Goal: Task Accomplishment & Management: Use online tool/utility

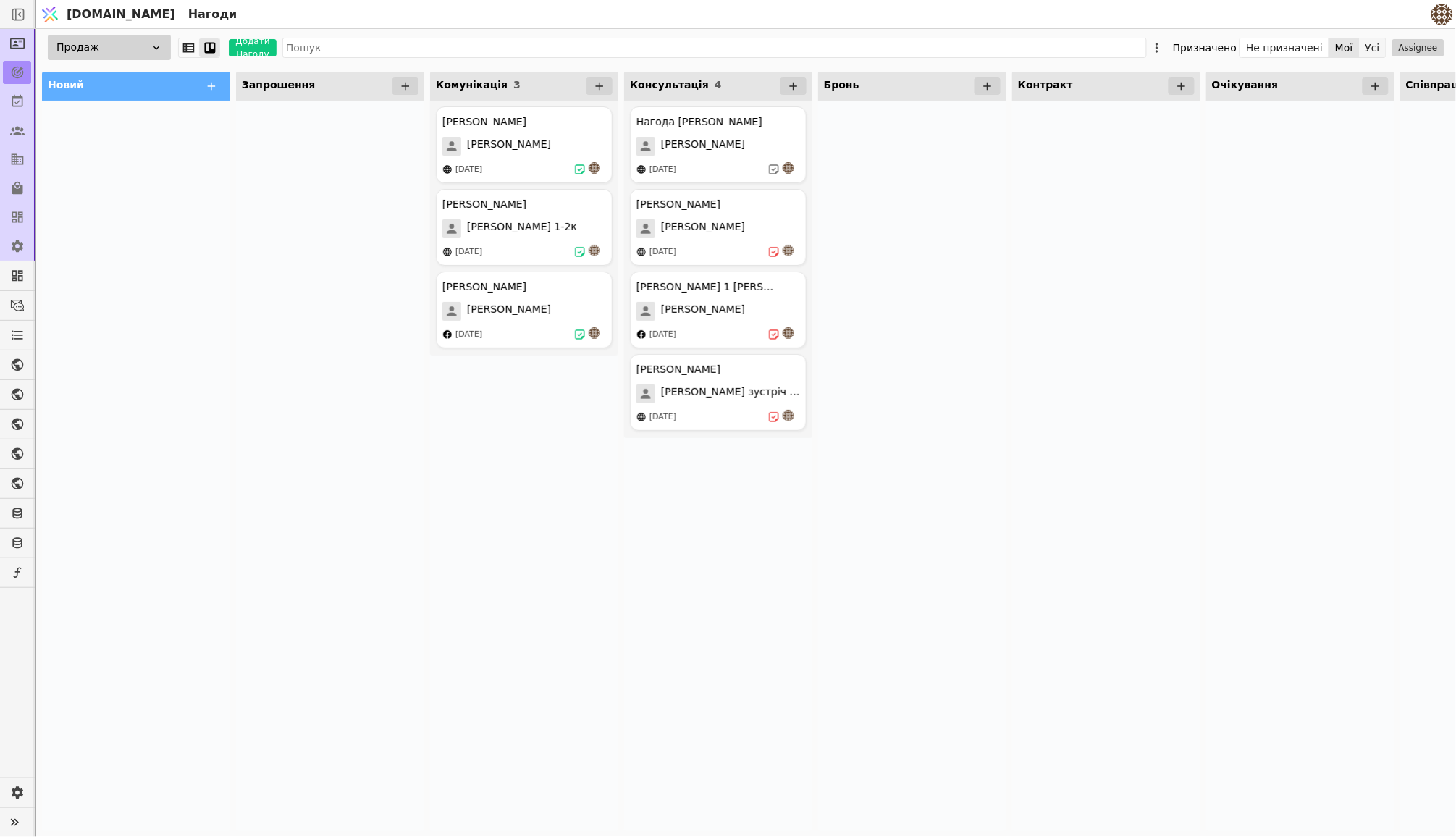
click at [1373, 47] on button "Усі" at bounding box center [1373, 47] width 26 height 20
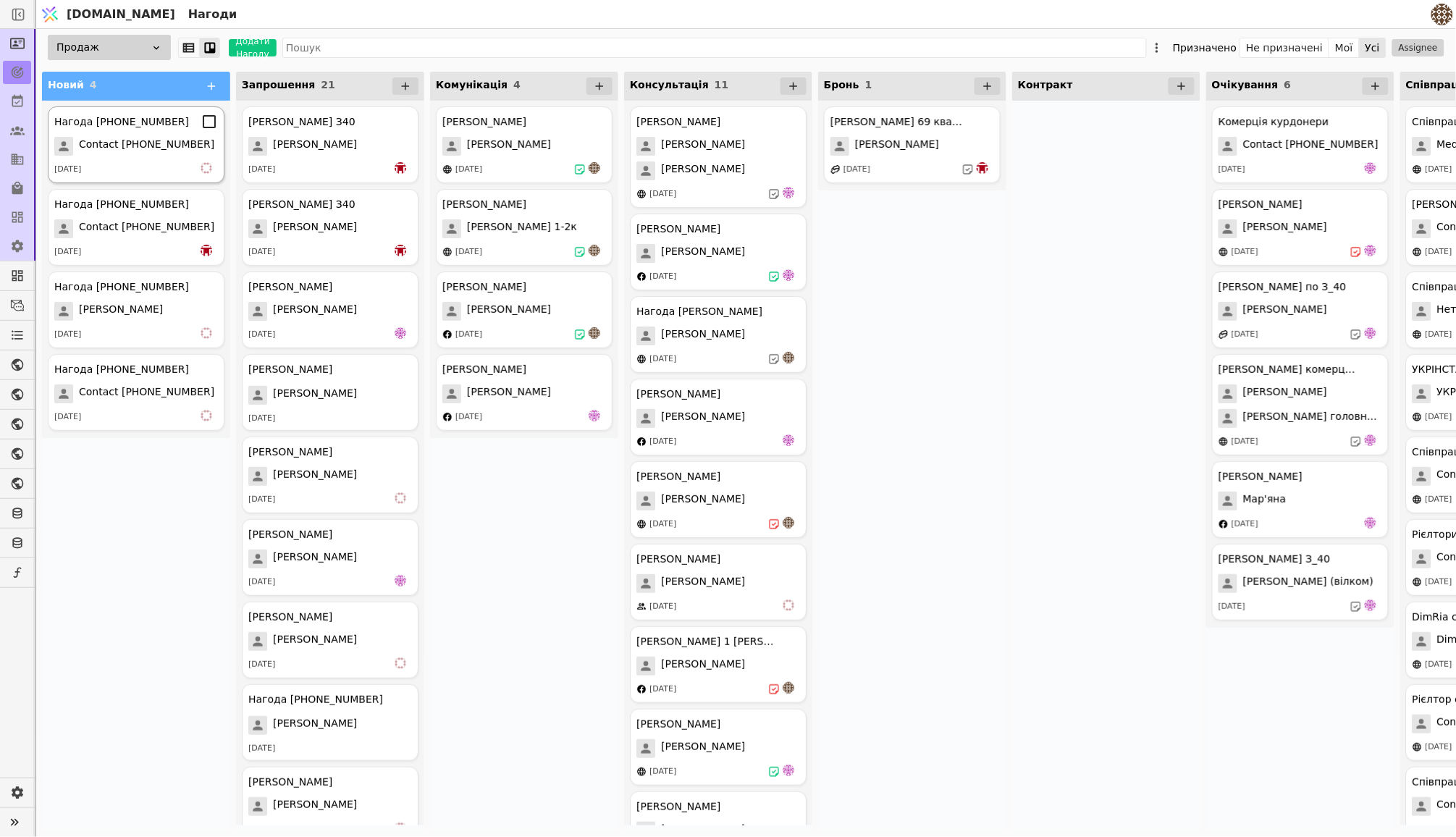
click at [151, 142] on span "Contact [PHONE_NUMBER]" at bounding box center [146, 146] width 135 height 19
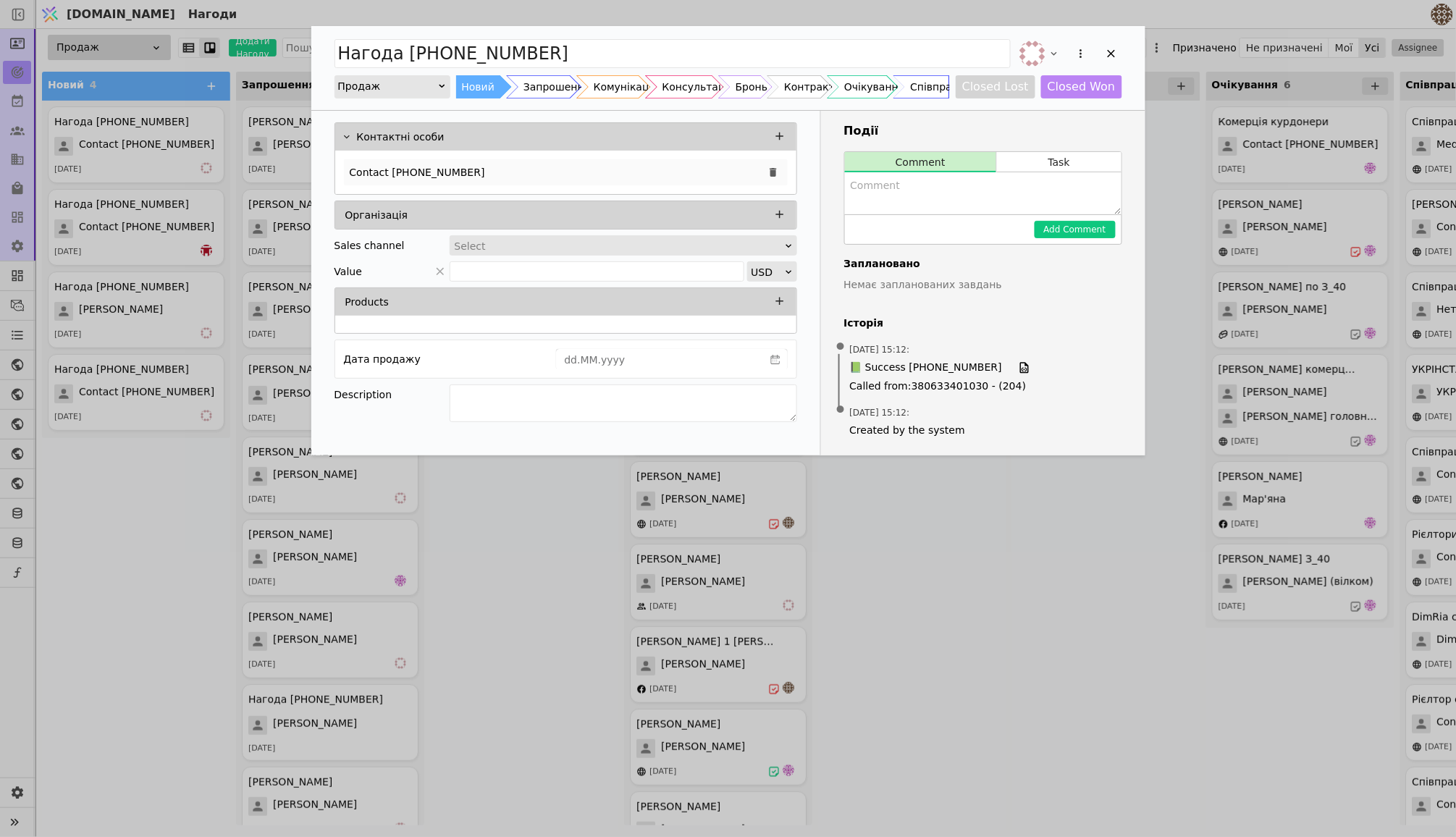
click at [510, 162] on div "Contact [PHONE_NUMBER]" at bounding box center [566, 173] width 444 height 26
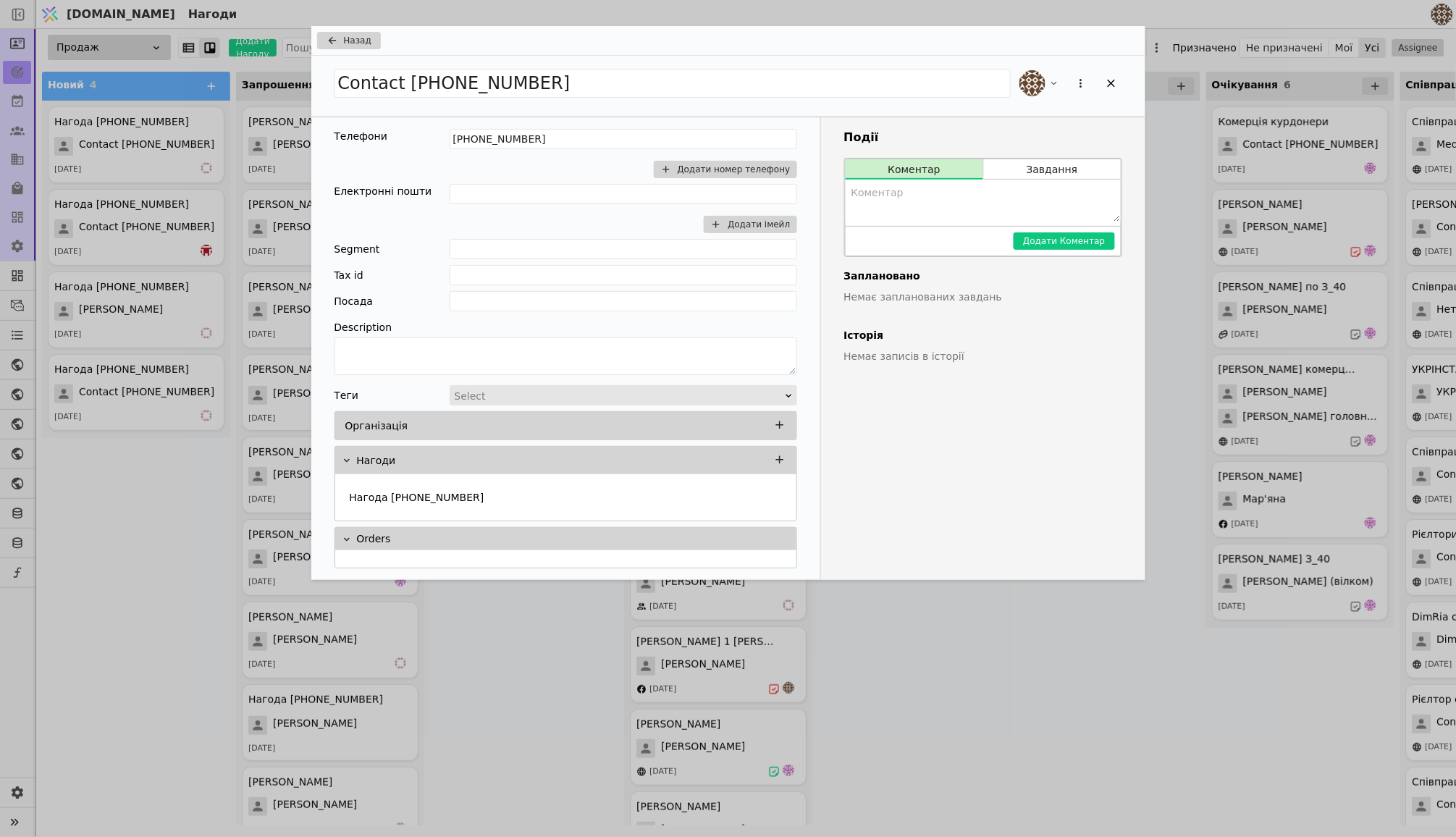
click at [503, 178] on div "[PHONE_NUMBER] Додати номер телефону" at bounding box center [623, 156] width 347 height 55
click at [350, 43] on span "Назад" at bounding box center [357, 41] width 27 height 13
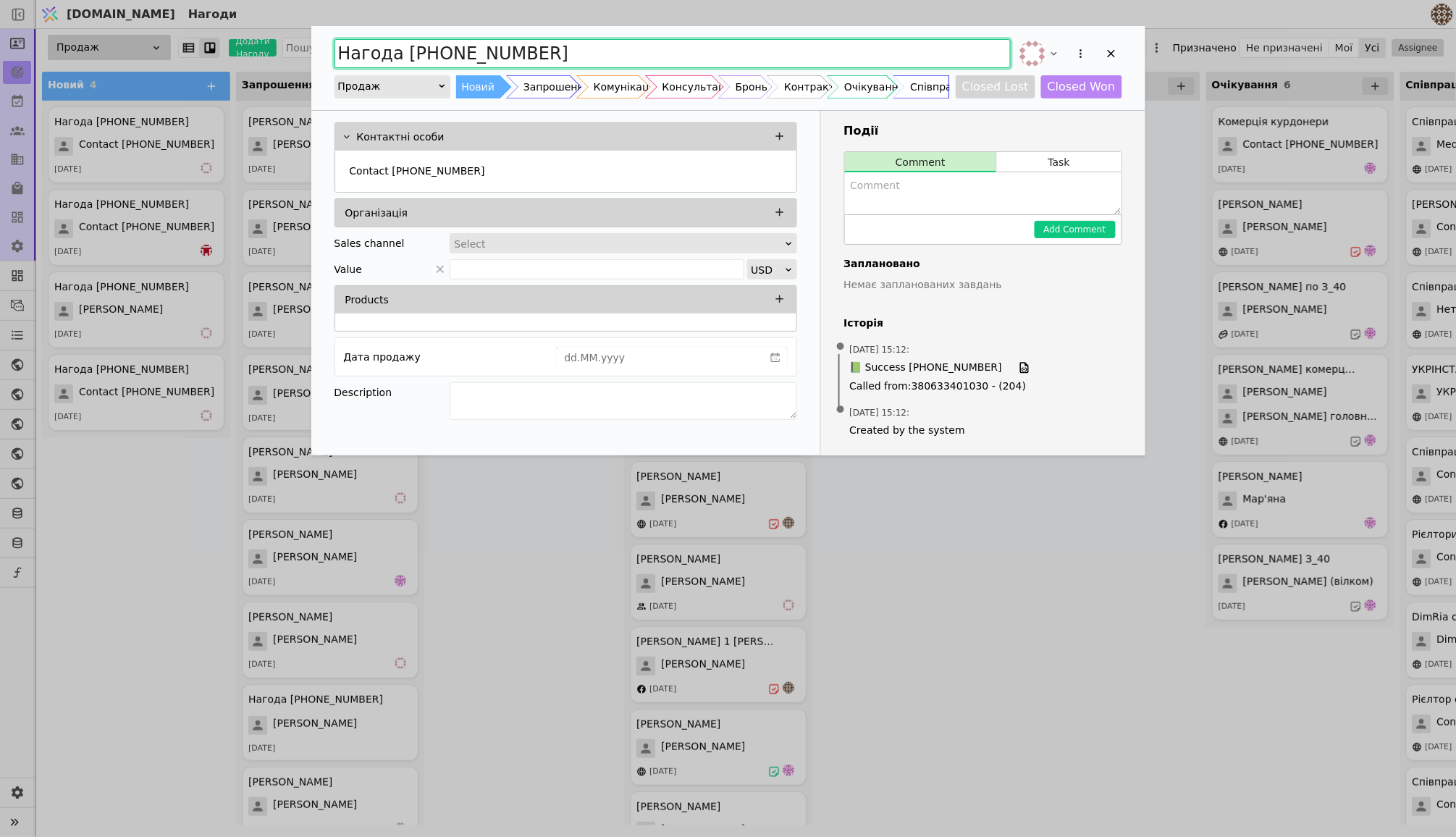
drag, startPoint x: 559, startPoint y: 47, endPoint x: 271, endPoint y: 47, distance: 288.0
click at [271, 47] on div "Нагода [PHONE_NUMBER] Продаж Новий Запрошення Комунікація Консультація Бронь Ко…" at bounding box center [728, 418] width 1456 height 837
type input "D"
type input "[PERSON_NAME]"
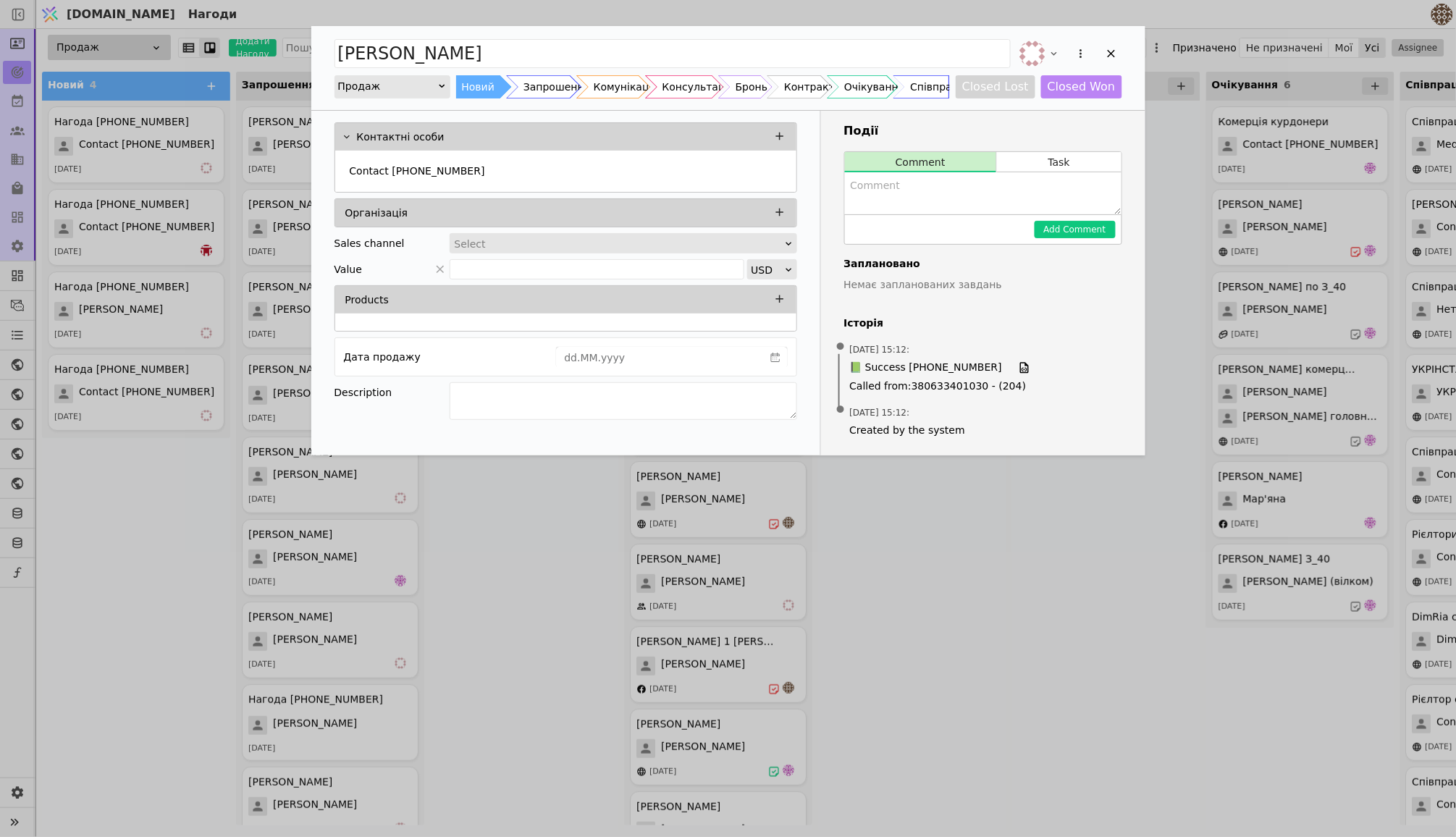
click at [123, 515] on div "[PERSON_NAME] Новий Запрошення Комунікація Консультація Бронь Контракт Очікуван…" at bounding box center [728, 418] width 1456 height 837
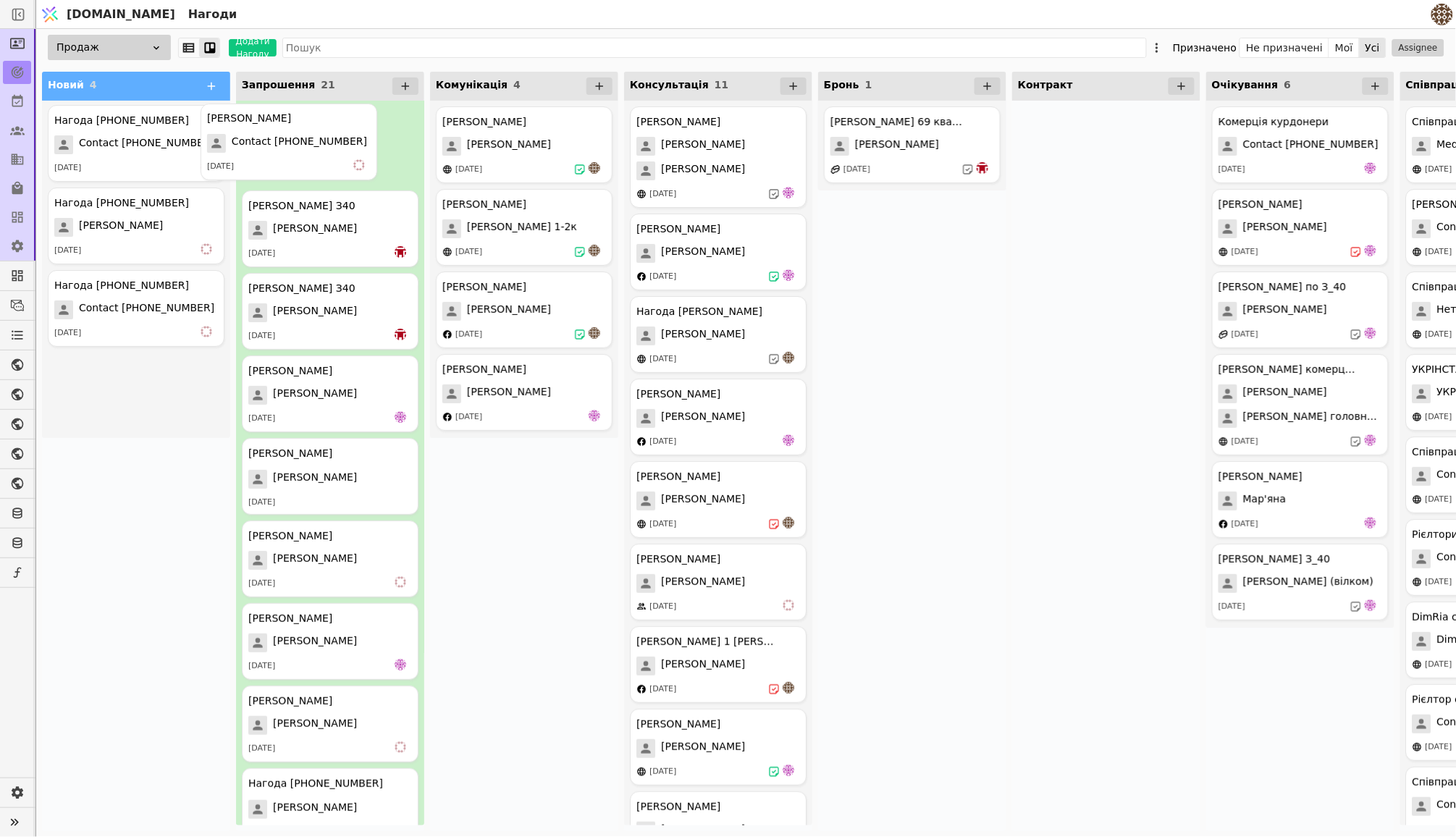
drag, startPoint x: 127, startPoint y: 126, endPoint x: 305, endPoint y: 123, distance: 178.0
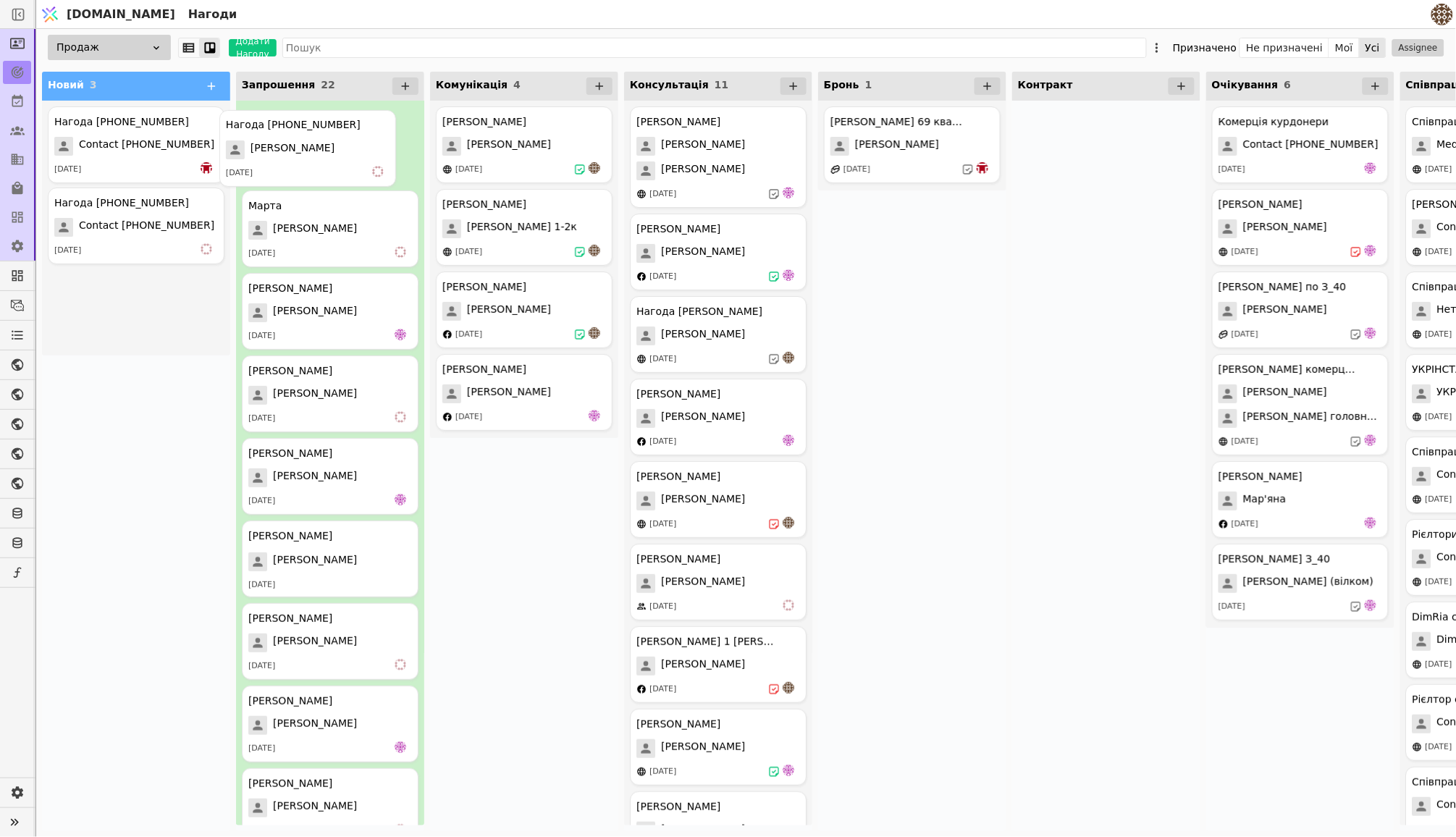
drag, startPoint x: 127, startPoint y: 222, endPoint x: 318, endPoint y: 129, distance: 212.4
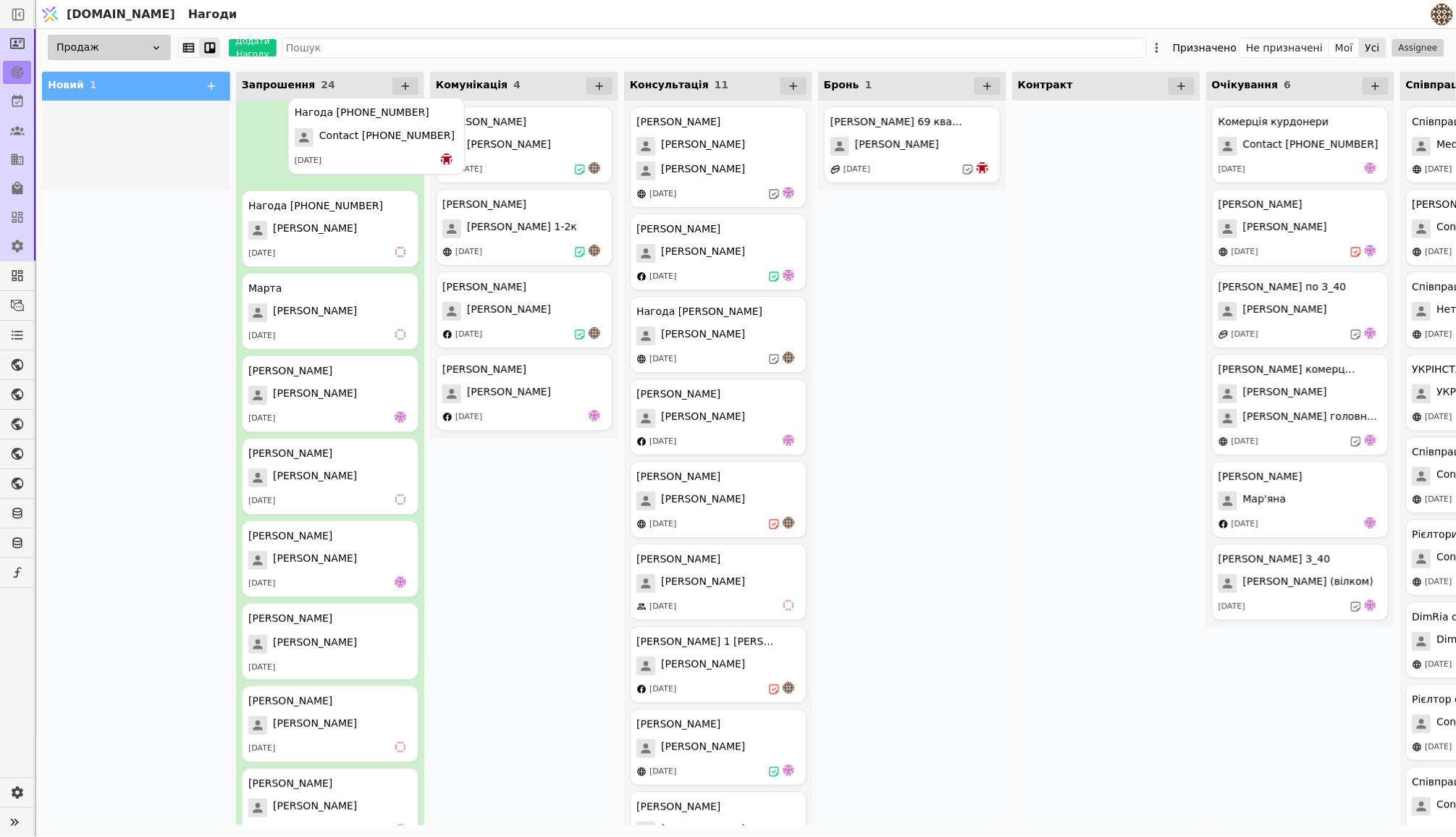
drag, startPoint x: 71, startPoint y: 150, endPoint x: 322, endPoint y: 142, distance: 251.1
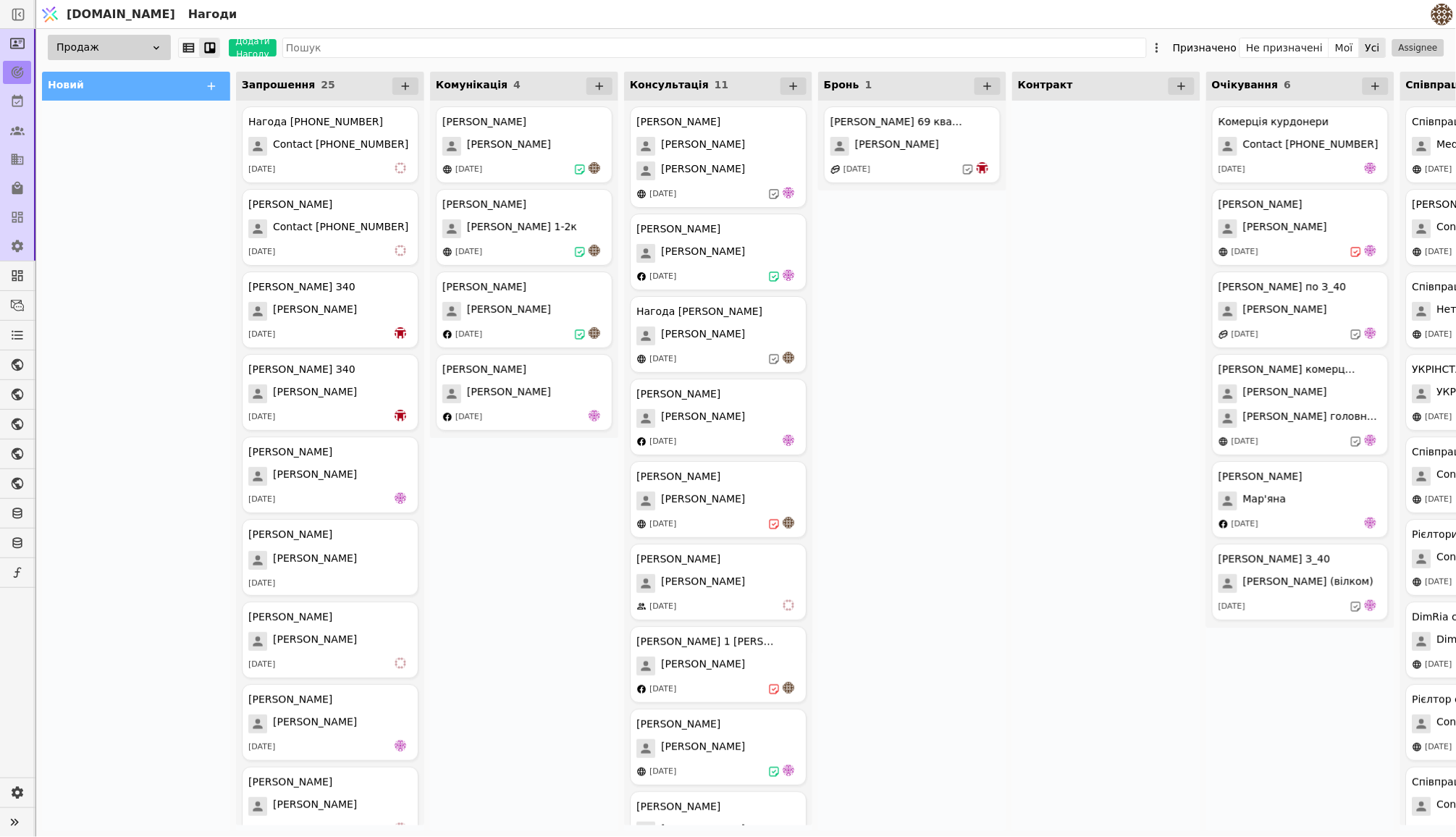
click at [75, 376] on div at bounding box center [135, 466] width 188 height 730
click at [1341, 42] on button "Мої" at bounding box center [1344, 47] width 30 height 20
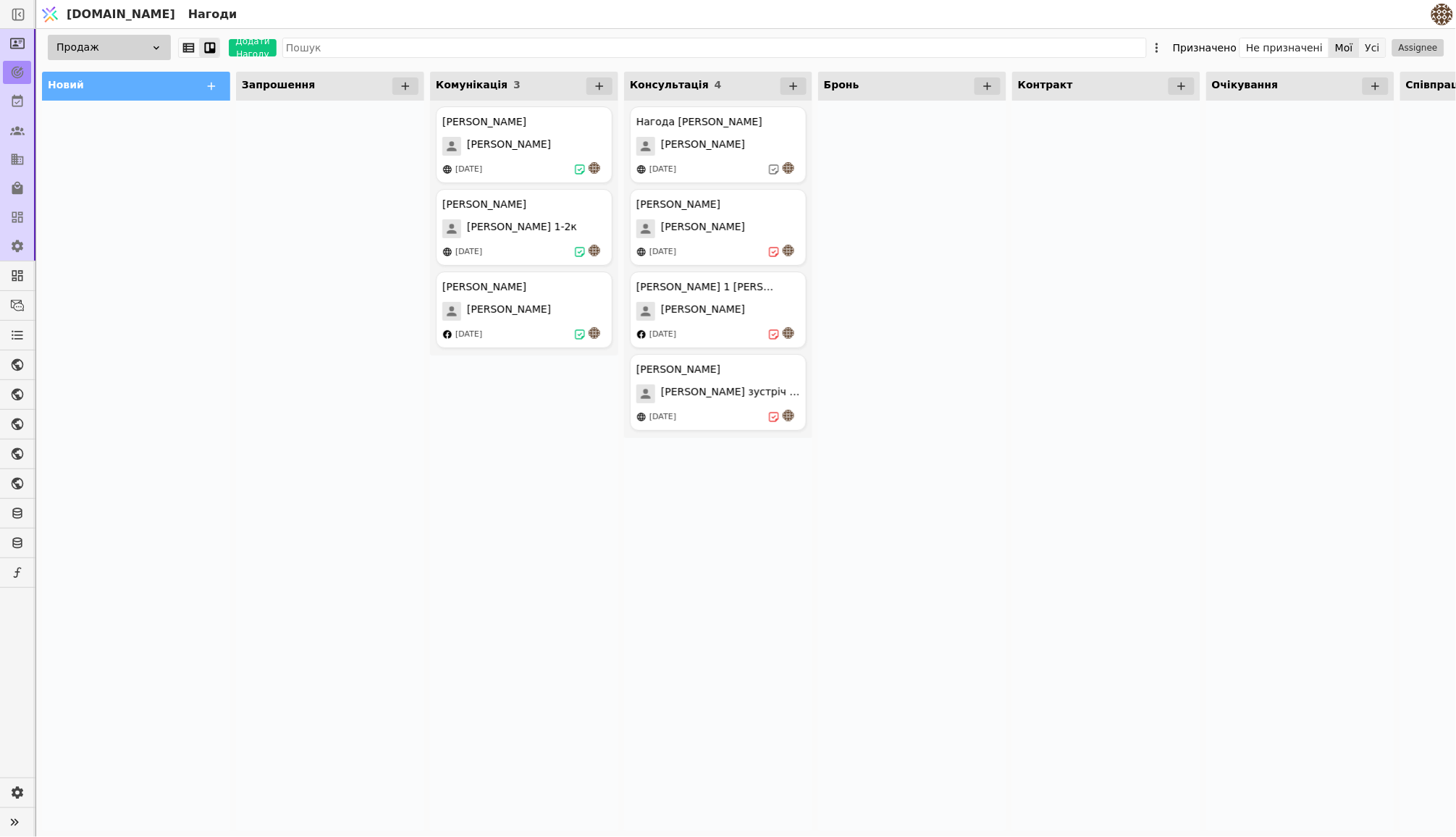
click at [1375, 40] on button "Усі" at bounding box center [1373, 47] width 26 height 20
